Goal: Task Accomplishment & Management: Complete application form

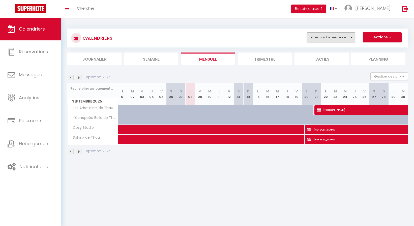
click at [309, 39] on button "Filtrer par hébergement" at bounding box center [331, 37] width 48 height 10
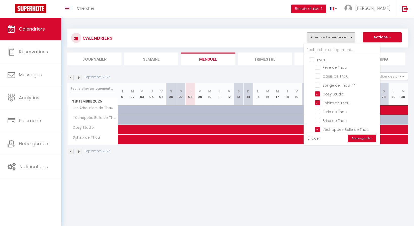
click at [313, 57] on input "Tous" at bounding box center [347, 59] width 76 height 5
checkbox input "true"
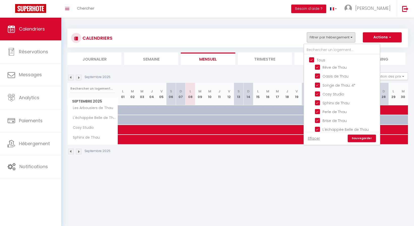
checkbox input "true"
click at [368, 138] on link "Sauvegarder" at bounding box center [361, 138] width 28 height 8
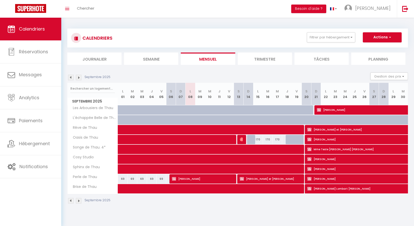
click at [175, 146] on span at bounding box center [234, 149] width 220 height 10
select select "OK"
select select "KO"
select select "0"
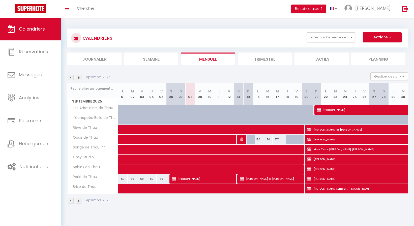
select select "1"
select select
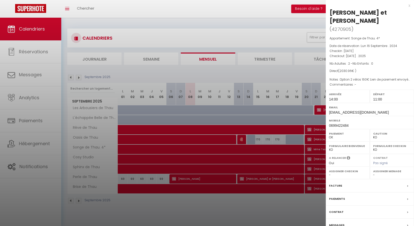
click at [170, 160] on div at bounding box center [207, 113] width 414 height 226
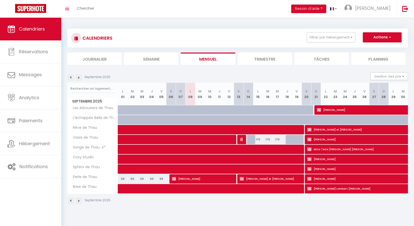
click at [171, 128] on span at bounding box center [234, 130] width 220 height 10
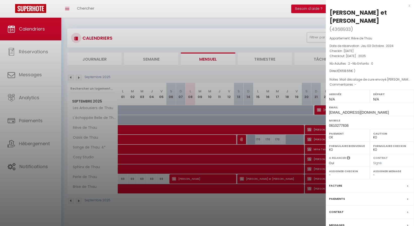
click at [213, 210] on div at bounding box center [207, 113] width 414 height 226
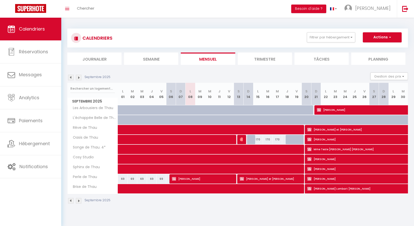
click at [89, 10] on span "Chercher" at bounding box center [85, 8] width 17 height 5
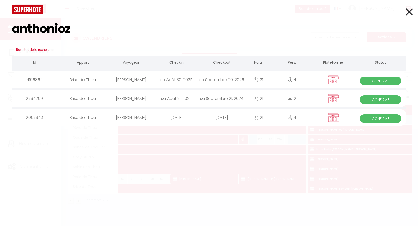
type input "anthonioz"
click at [135, 82] on div "[PERSON_NAME]" at bounding box center [130, 79] width 45 height 16
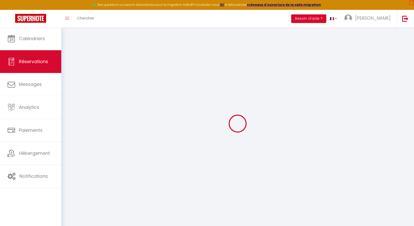
type input "[PERSON_NAME]"
type input "Anthonioz"
type input "[EMAIL_ADDRESS][DOMAIN_NAME]"
type input "0781897459"
type input "01090"
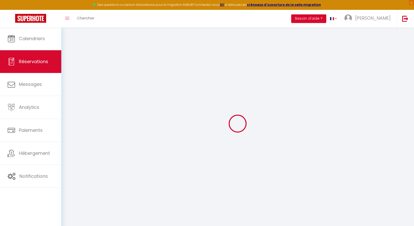
type input "[STREET_ADDRESS]"
type input "Montmerle sur [GEOGRAPHIC_DATA]"
select select "FR"
type input "180"
select select "7655"
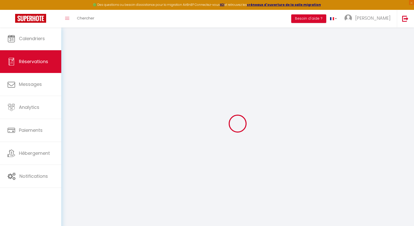
select select "1"
type input "[DATE]"
select select
type input "[DATE]"
select select
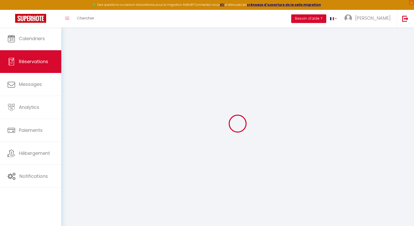
type input "4"
select select "12"
select select
type input "1700"
checkbox input "true"
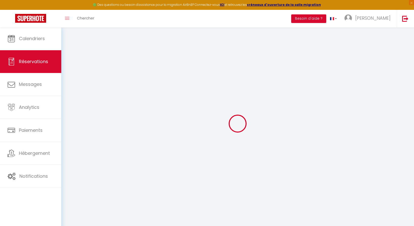
type input "0"
select select
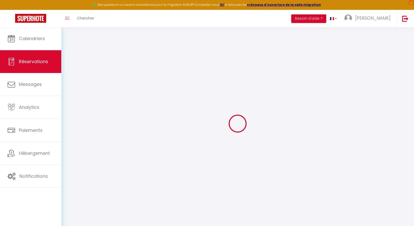
select select
select select "14"
checkbox input "true"
select select
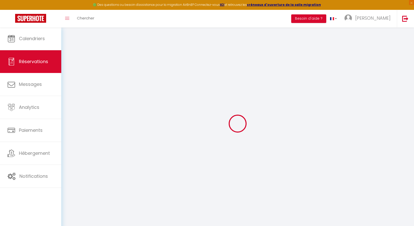
checkbox input "true"
select select
checkbox input "true"
type textarea "Option garage 140€ Option vélo électrique (le mien) 40€ attention deux factures…"
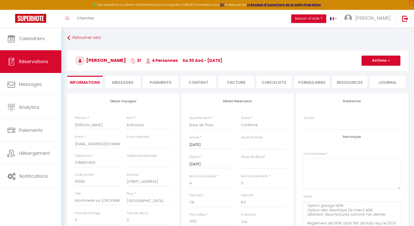
type input "241.92"
select select
checkbox input "true"
select select
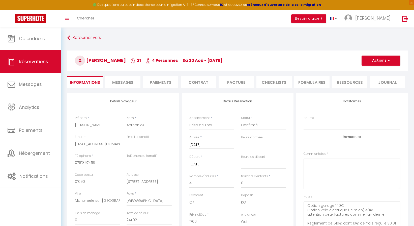
select select
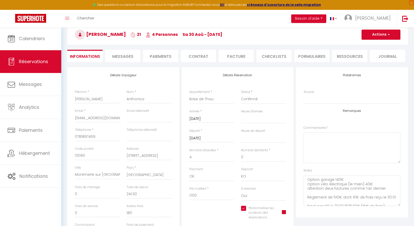
scroll to position [39, 0]
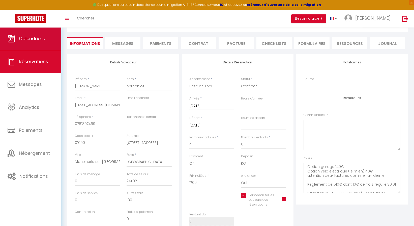
click at [26, 39] on span "Calendriers" at bounding box center [32, 38] width 26 height 6
